Goal: Communication & Community: Participate in discussion

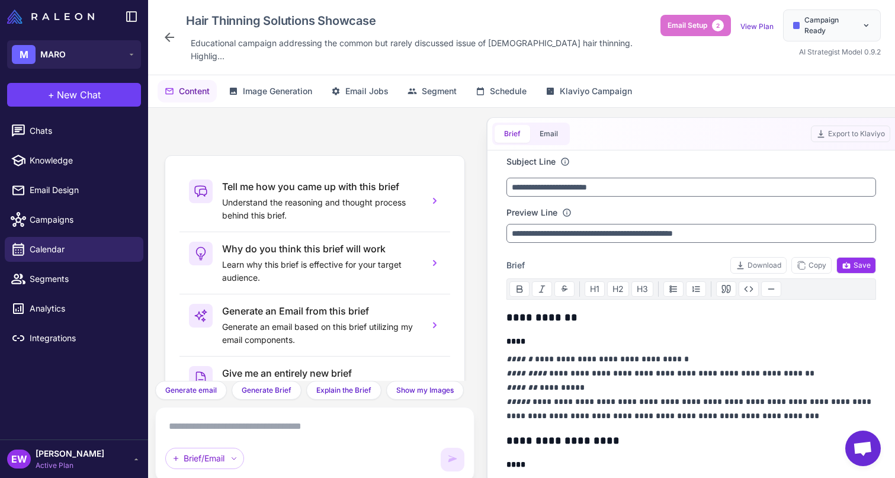
scroll to position [66, 0]
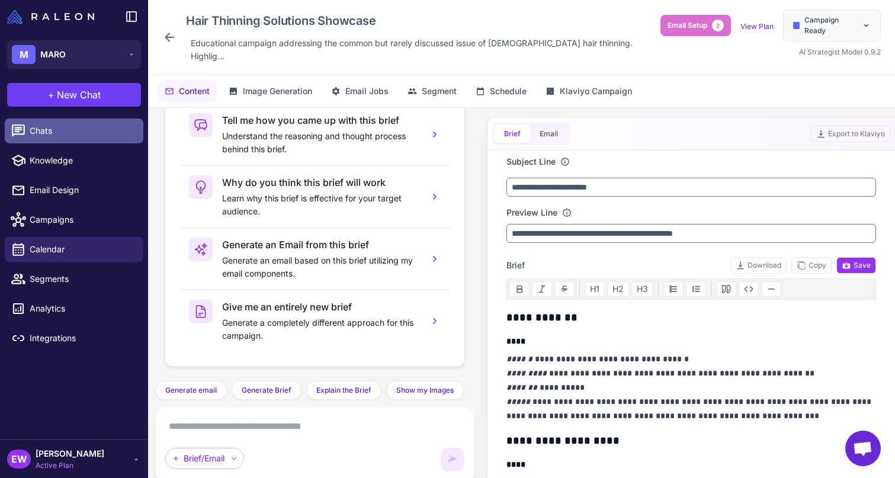
click at [50, 134] on span "Chats" at bounding box center [82, 130] width 104 height 13
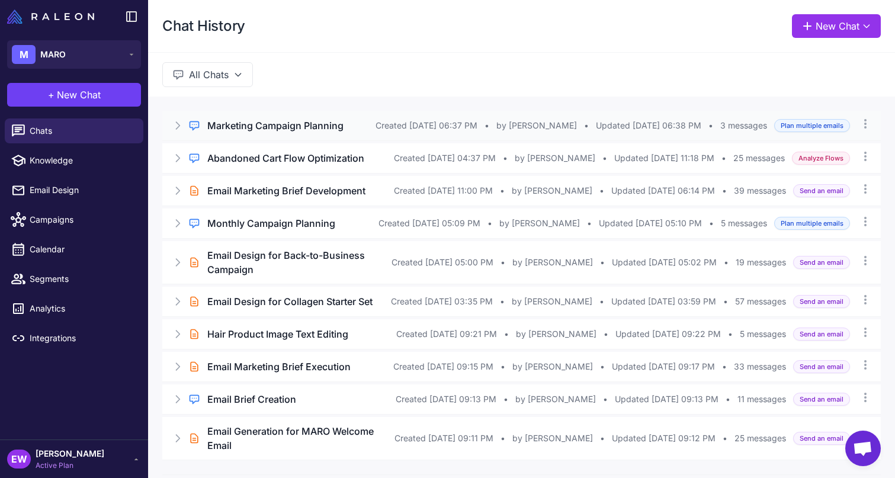
click at [259, 127] on h3 "Marketing Campaign Planning" at bounding box center [275, 125] width 136 height 14
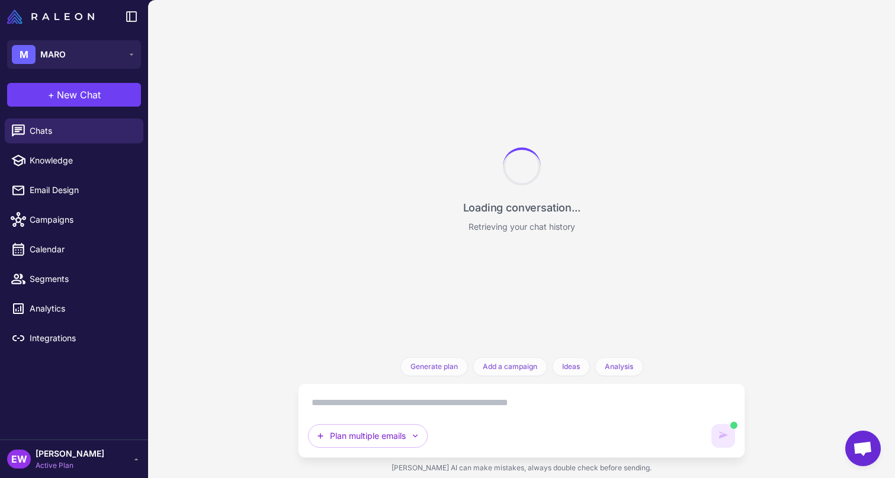
scroll to position [280, 0]
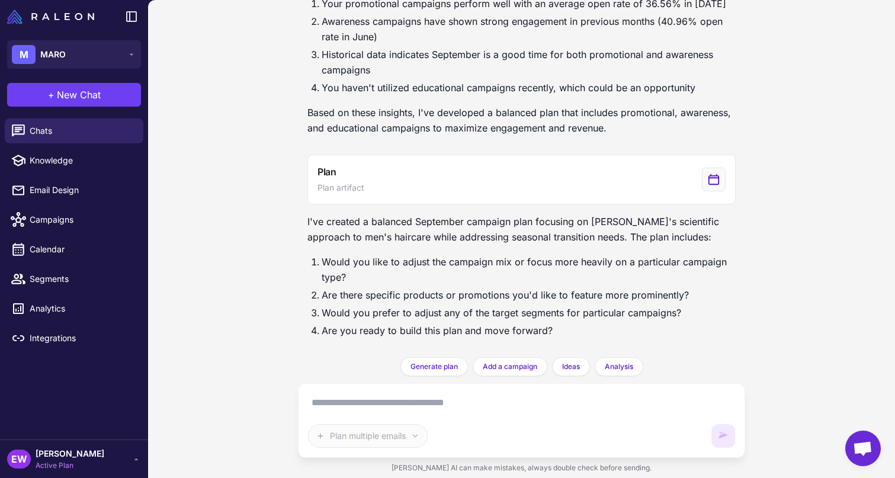
click at [344, 418] on div "Plan multiple emails" at bounding box center [522, 420] width 428 height 55
click at [374, 417] on div "Plan multiple emails" at bounding box center [522, 420] width 428 height 55
click at [350, 400] on textarea at bounding box center [522, 402] width 428 height 19
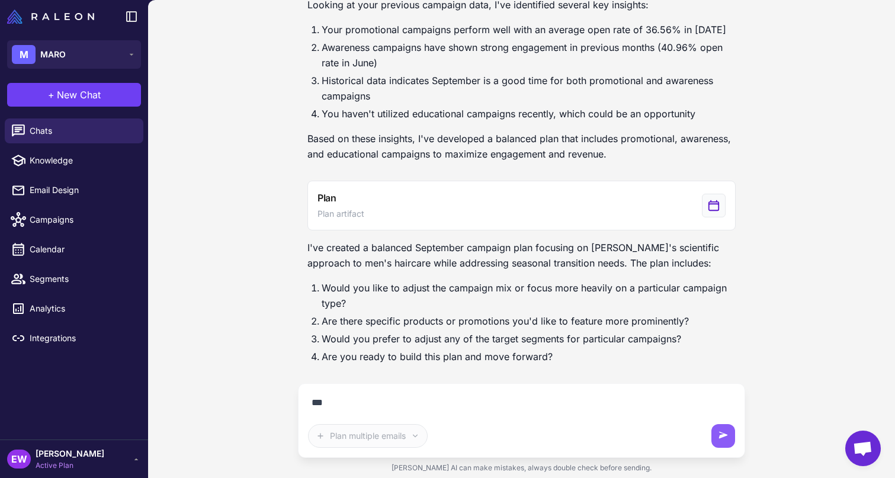
scroll to position [254, 0]
type textarea "**********"
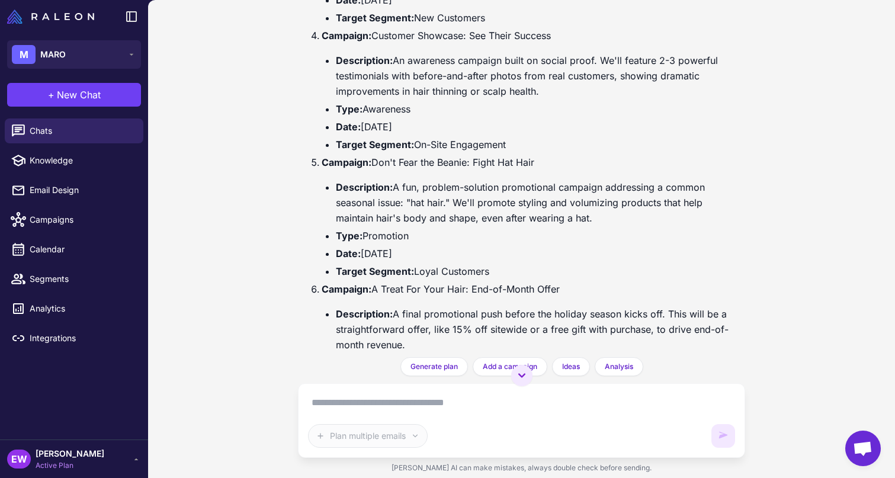
scroll to position [1262, 0]
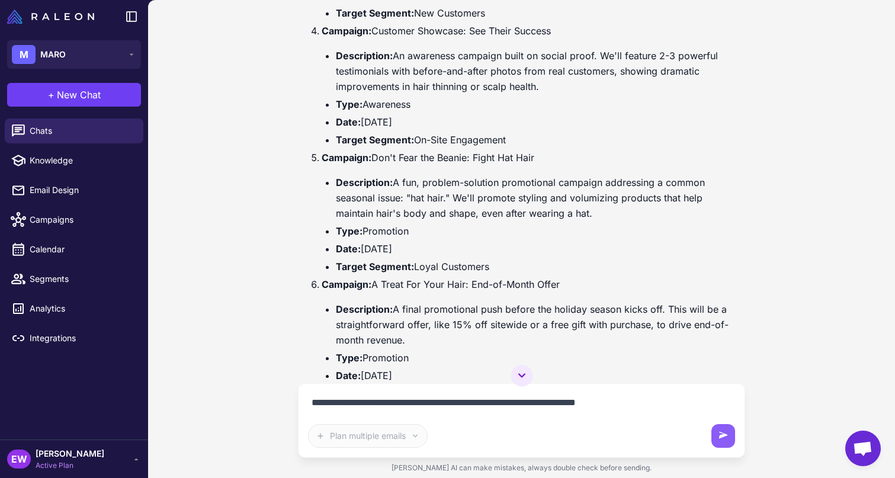
type textarea "**********"
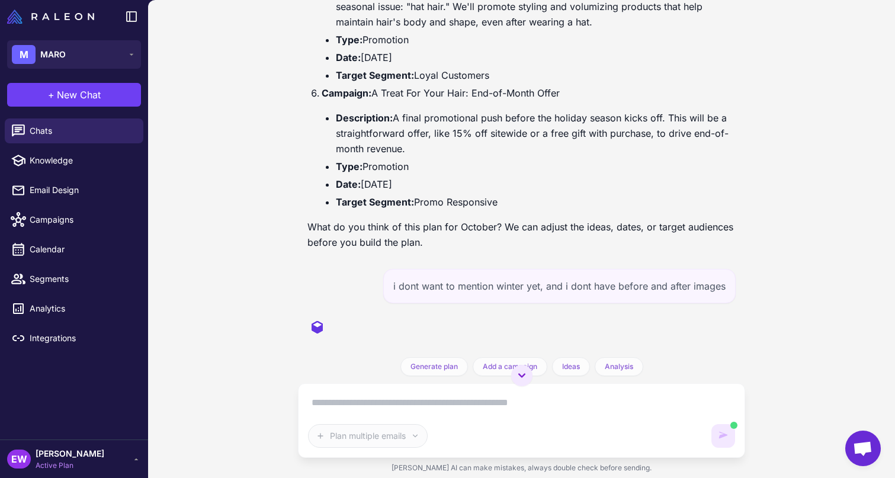
scroll to position [1476, 0]
